Goal: Information Seeking & Learning: Learn about a topic

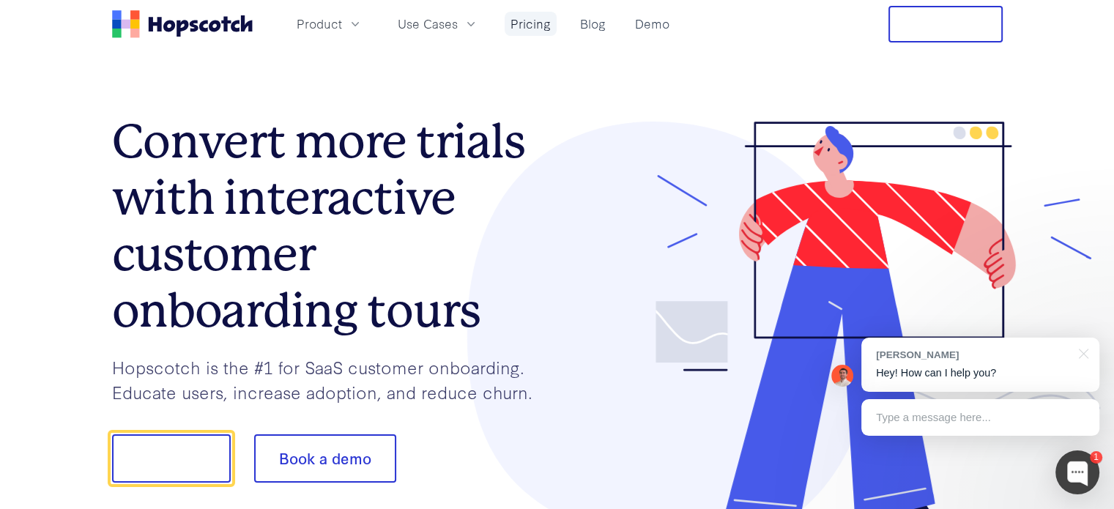
click at [532, 29] on link "Pricing" at bounding box center [531, 24] width 52 height 24
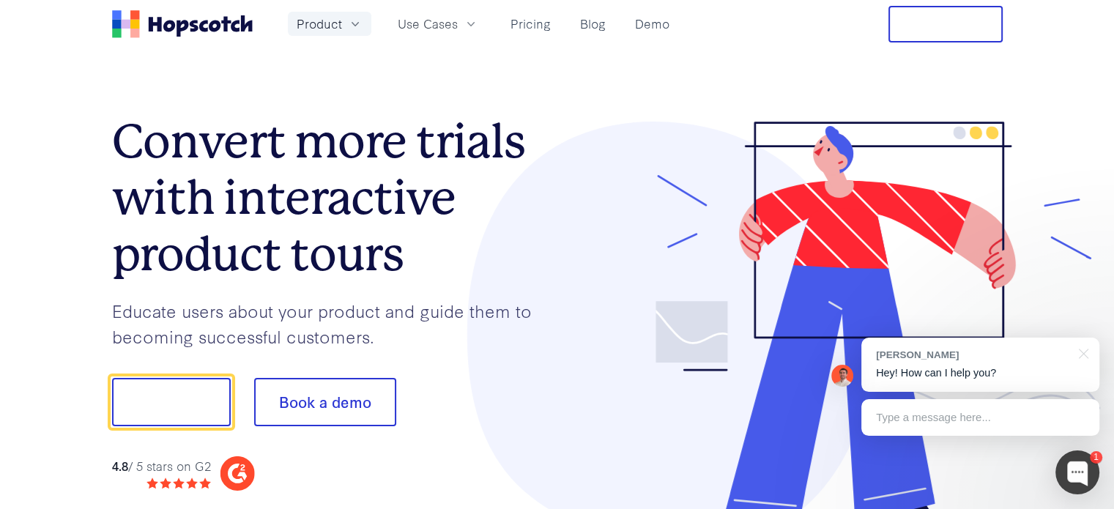
click at [299, 22] on span "Product" at bounding box center [319, 24] width 45 height 18
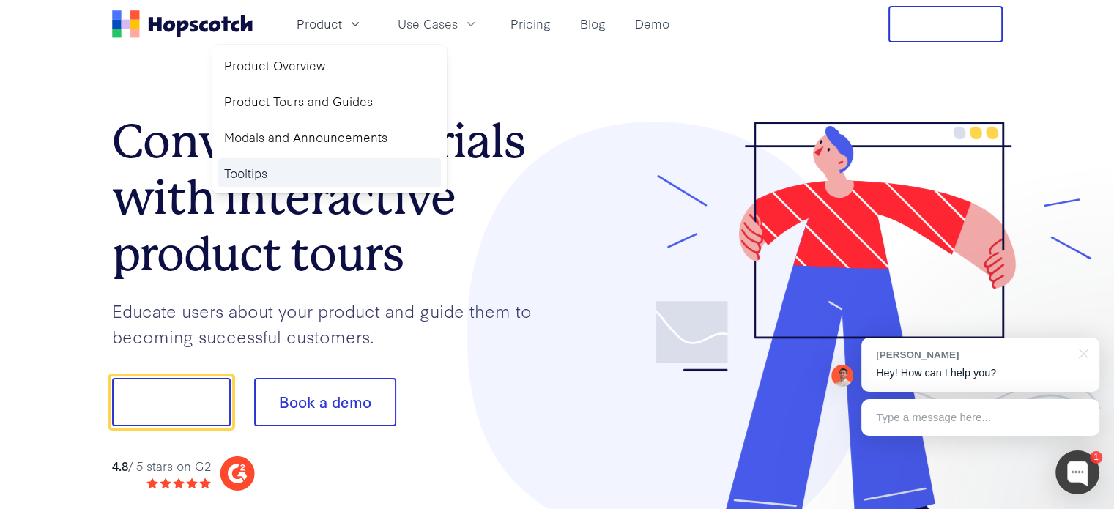
click at [259, 166] on link "Tooltips" at bounding box center [329, 173] width 223 height 30
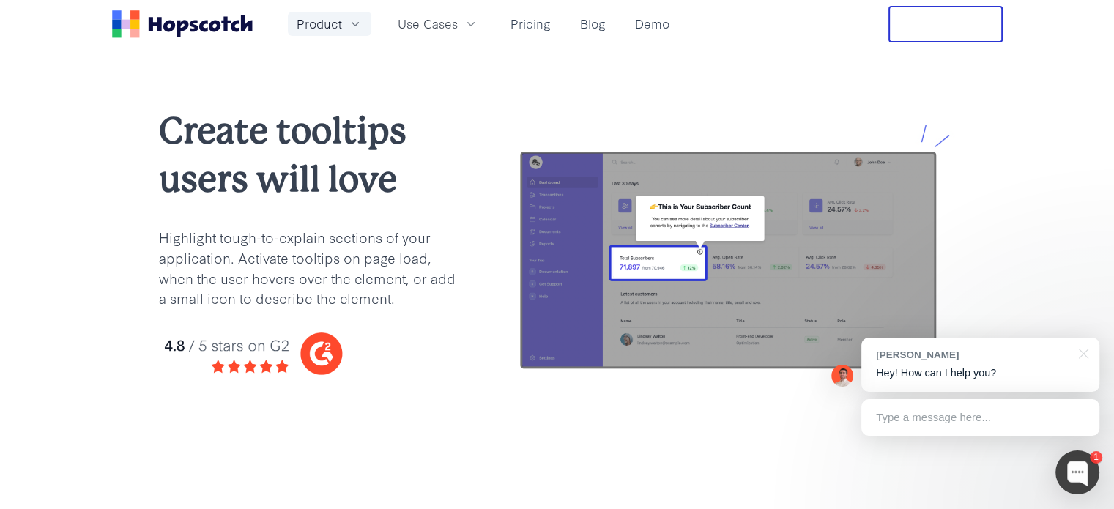
click at [345, 21] on button "Product" at bounding box center [330, 24] width 84 height 24
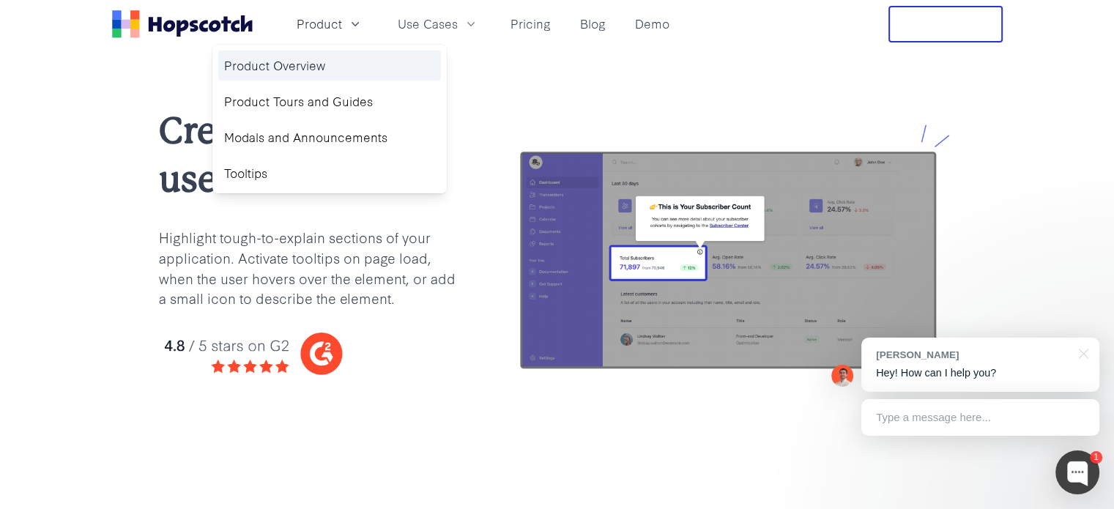
click at [322, 68] on link "Product Overview" at bounding box center [329, 66] width 223 height 30
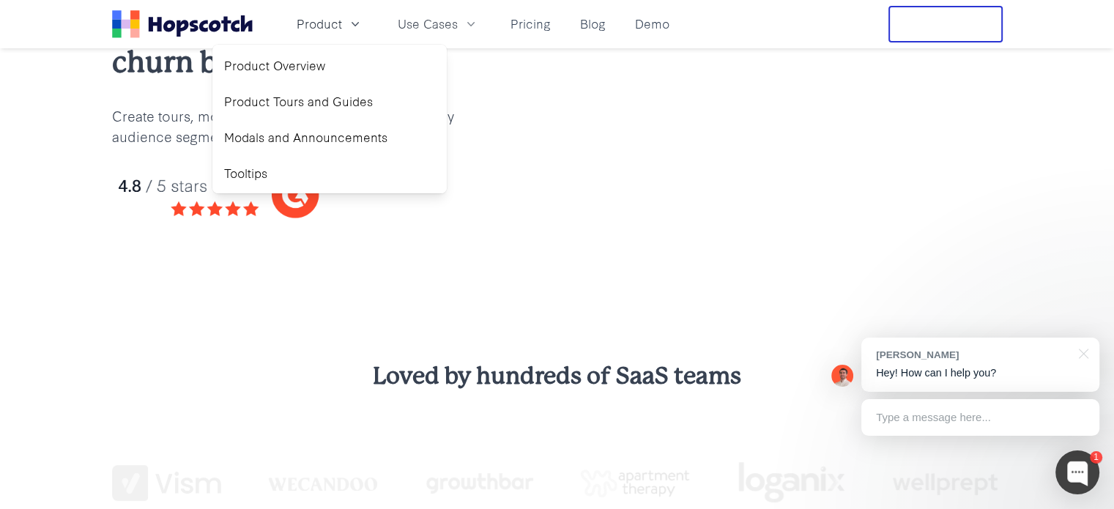
scroll to position [147, 0]
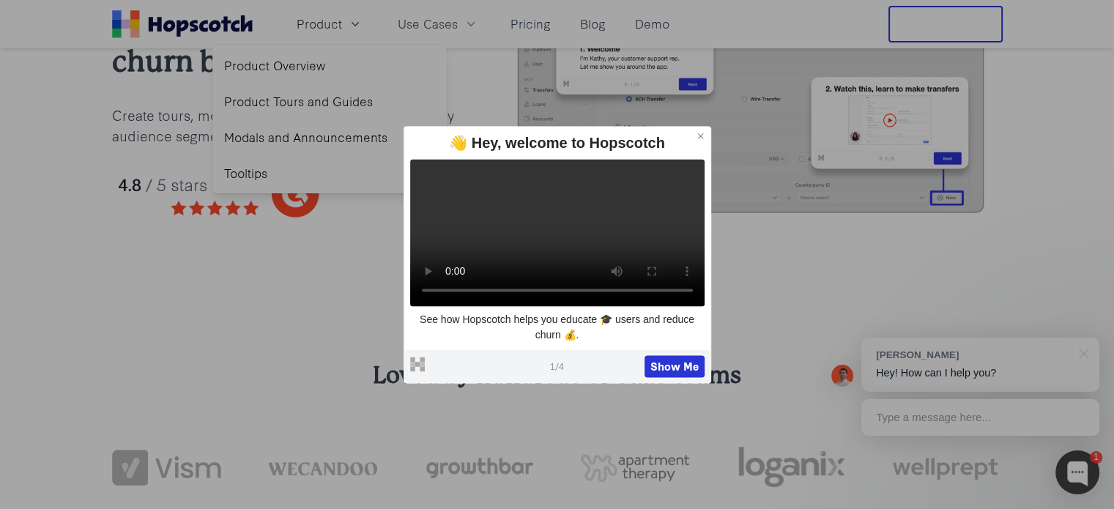
click at [703, 131] on icon at bounding box center [701, 136] width 10 height 10
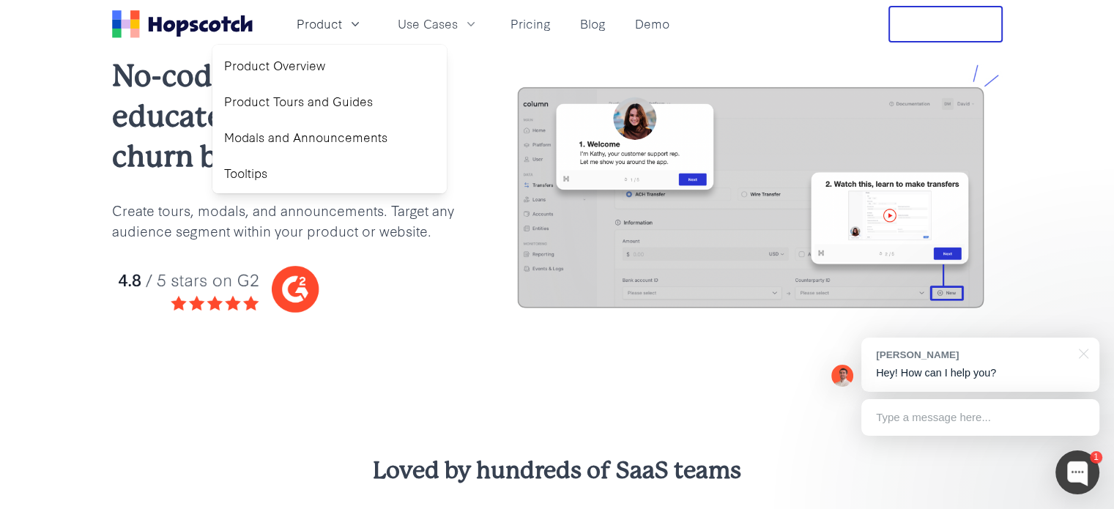
scroll to position [0, 0]
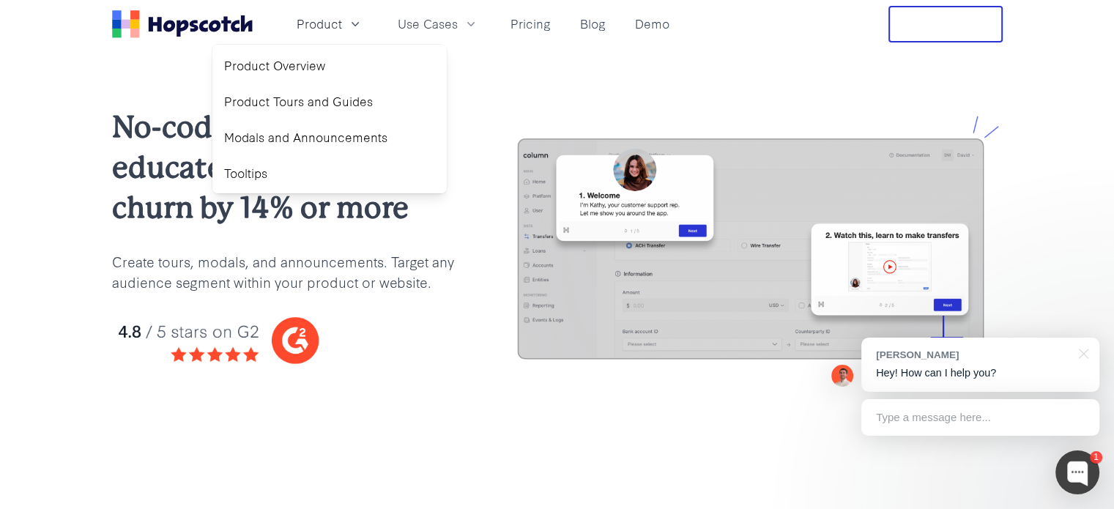
click at [141, 59] on div "No-code product tours: educate users & reduce churn by 14% or more Create tours…" at bounding box center [557, 248] width 1114 height 400
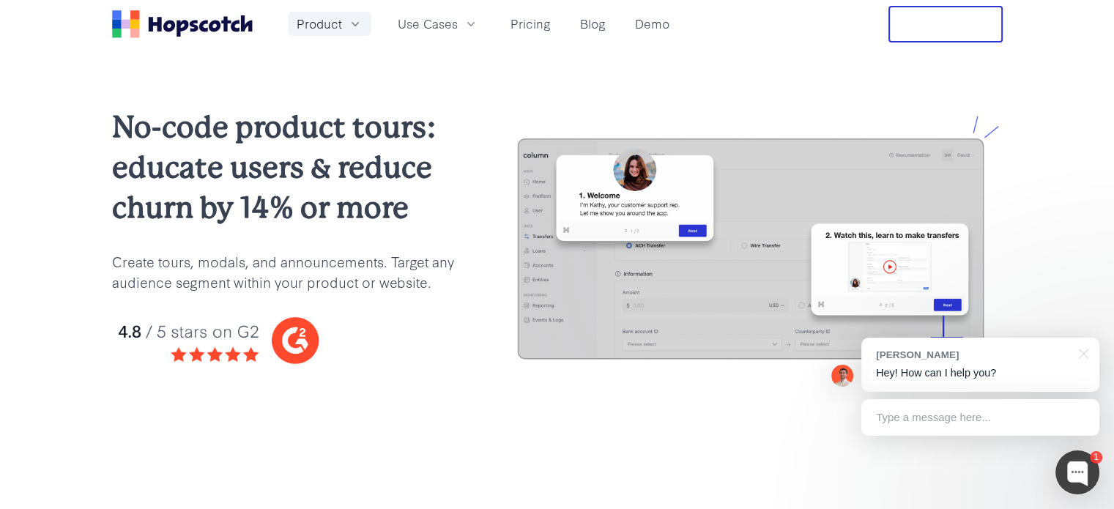
click at [356, 33] on button "Product" at bounding box center [330, 24] width 84 height 24
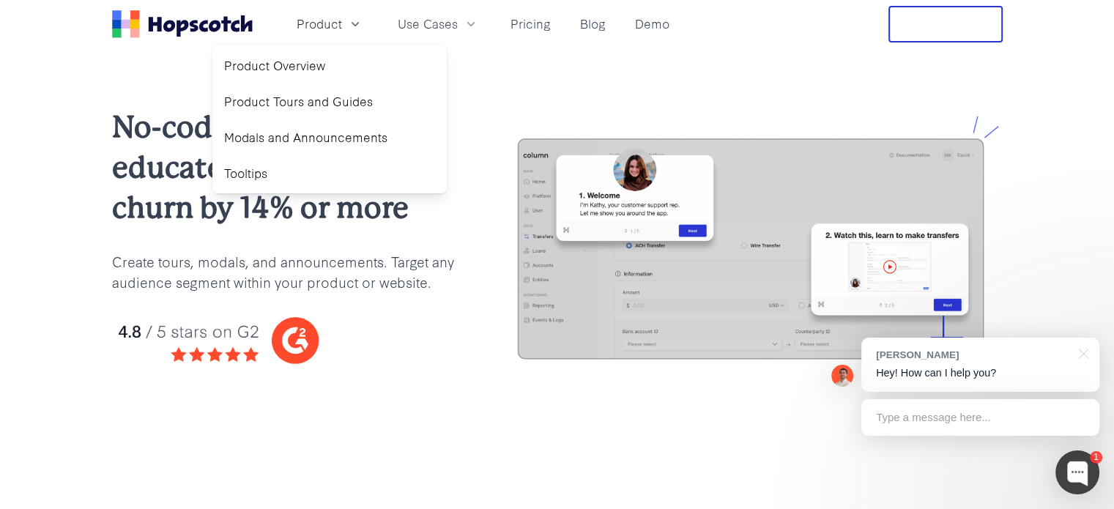
click at [522, 75] on div "No-code product tours: educate users & reduce churn by 14% or more Create tours…" at bounding box center [557, 248] width 1114 height 400
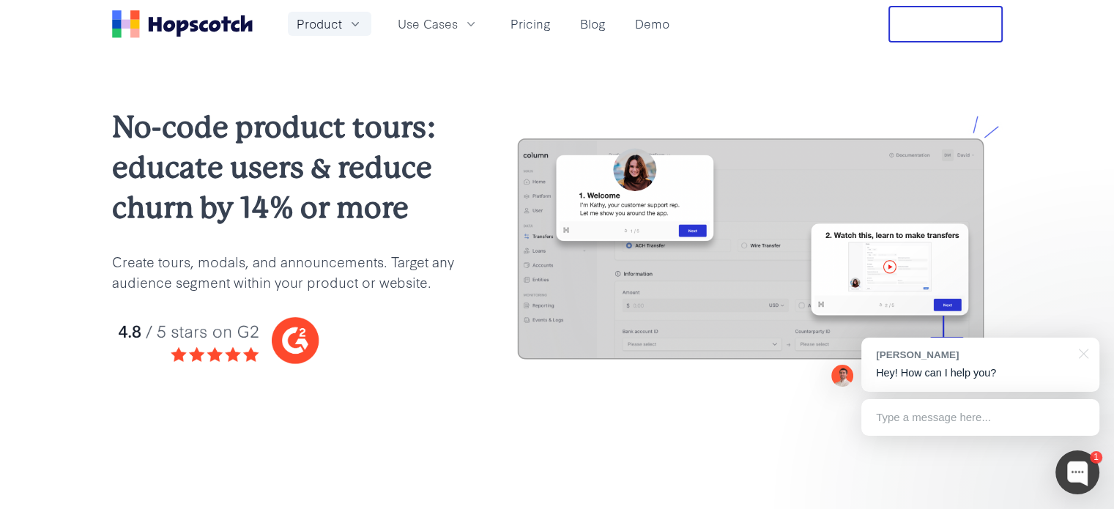
click at [349, 26] on icon "button" at bounding box center [355, 24] width 15 height 15
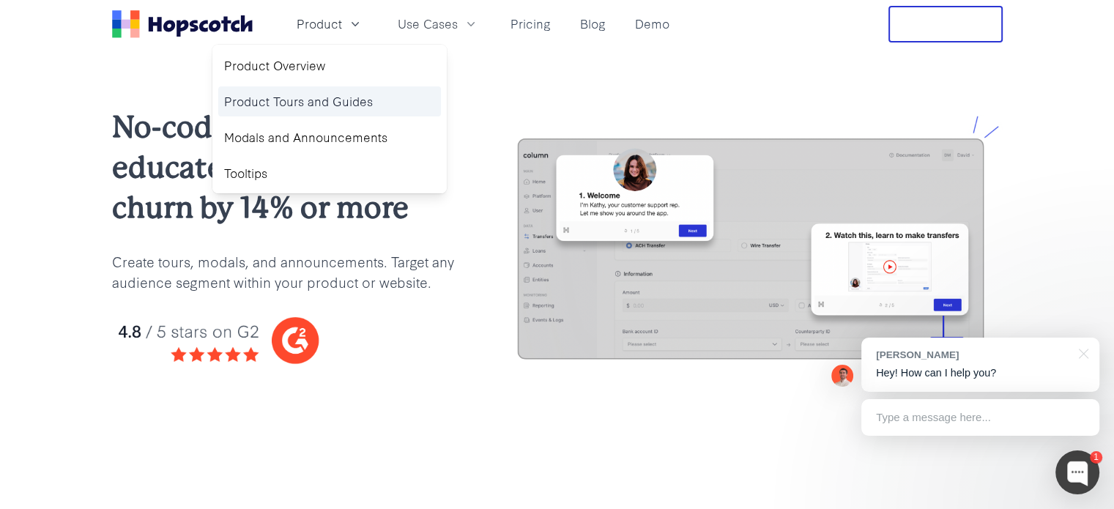
click at [334, 111] on link "Product Tours and Guides" at bounding box center [329, 101] width 223 height 30
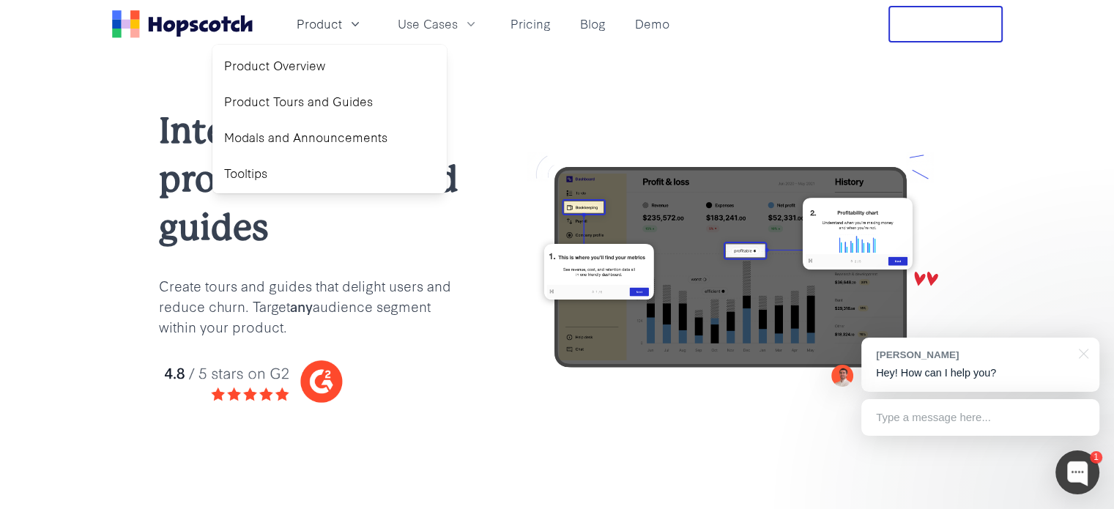
click at [433, 314] on p "Create tours and guides that delight users and reduce churn. Target any audienc…" at bounding box center [311, 306] width 305 height 62
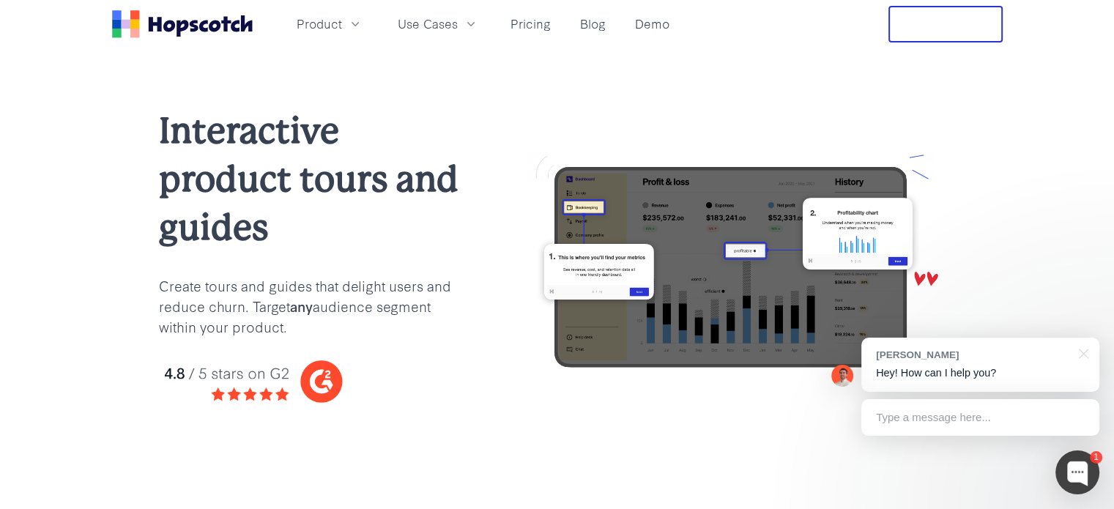
click at [172, 24] on icon "Home" at bounding box center [169, 26] width 12 height 12
